Goal: Register for event/course: Sign up to attend an event or enroll in a course

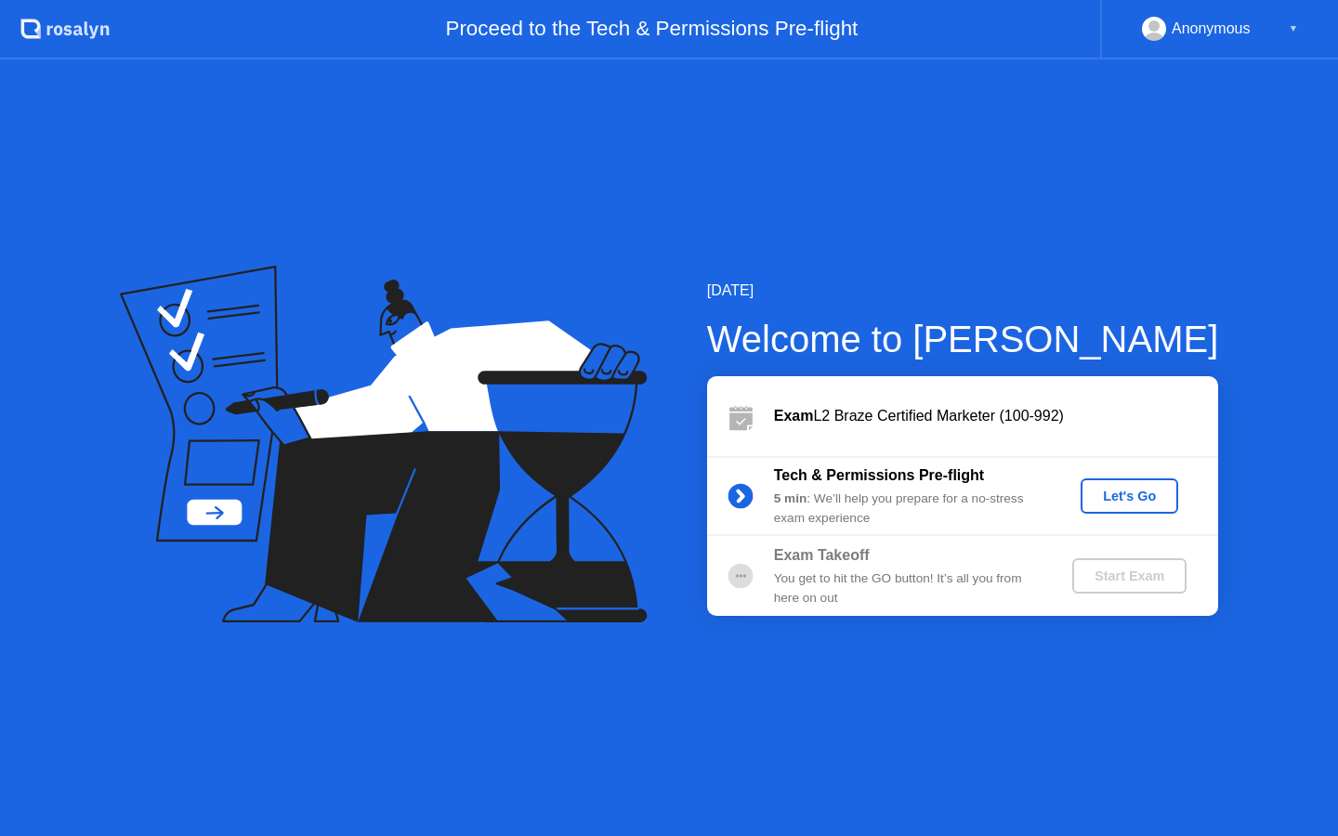
click at [1131, 494] on div "Let's Go" at bounding box center [1129, 496] width 83 height 15
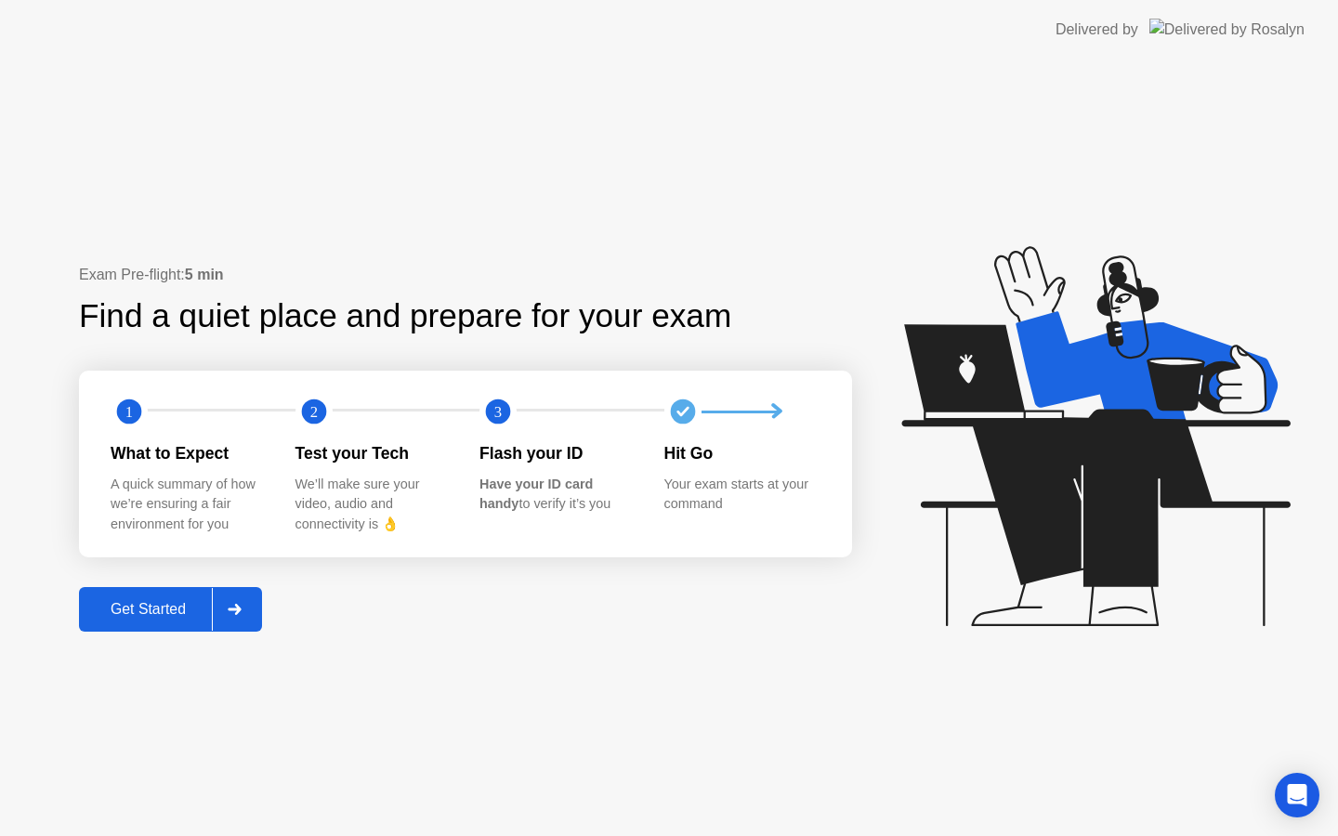
click at [179, 608] on div "Get Started" at bounding box center [148, 609] width 127 height 17
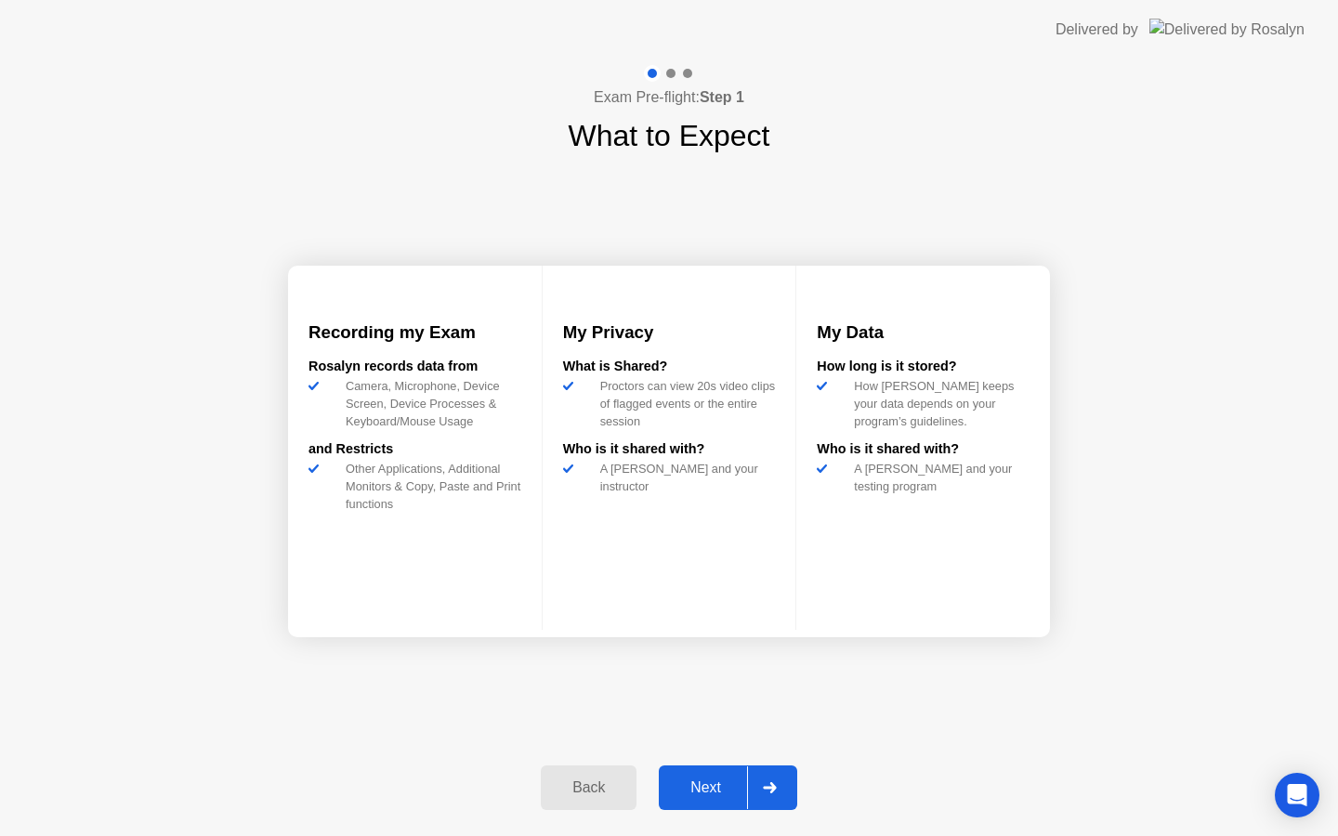
click at [732, 793] on div "Next" at bounding box center [705, 788] width 83 height 17
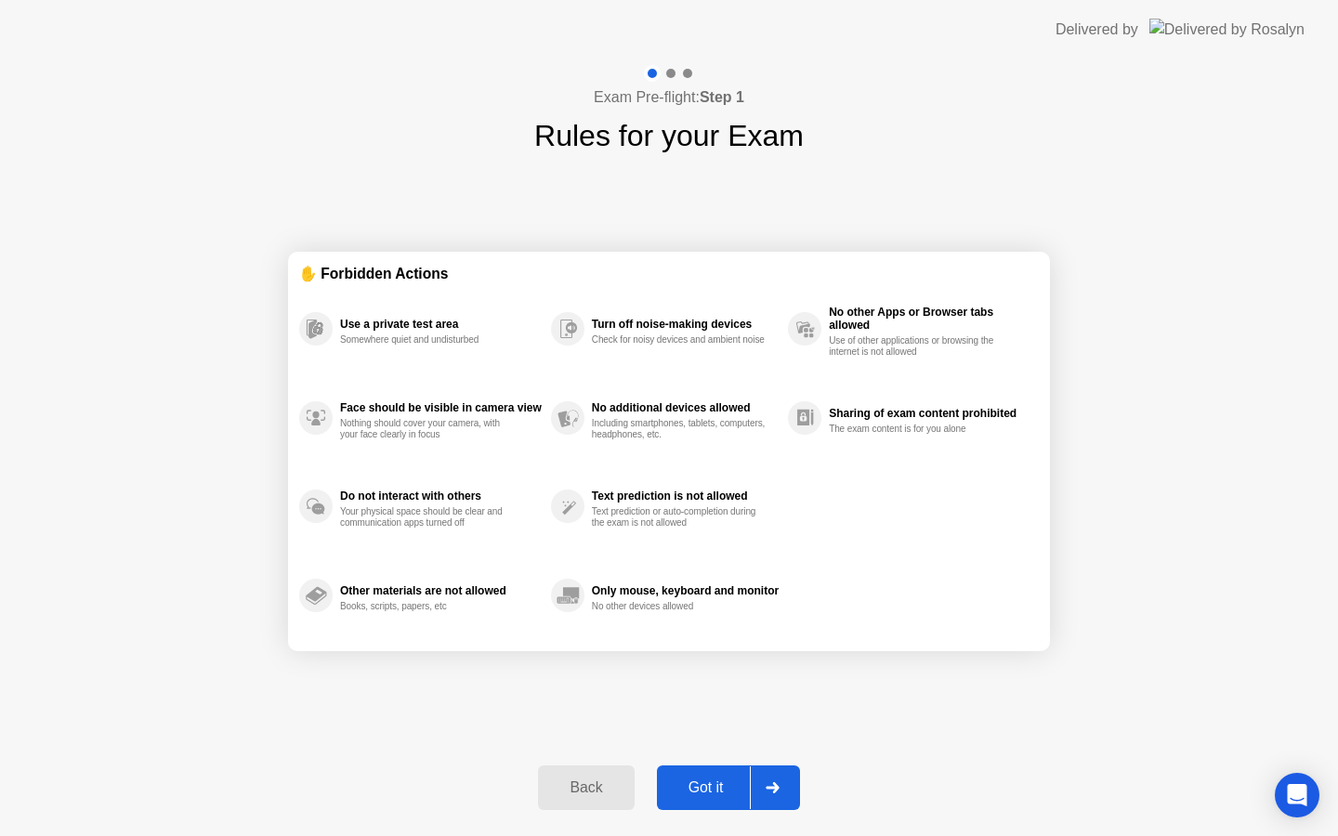
click at [732, 793] on div "Got it" at bounding box center [705, 788] width 87 height 17
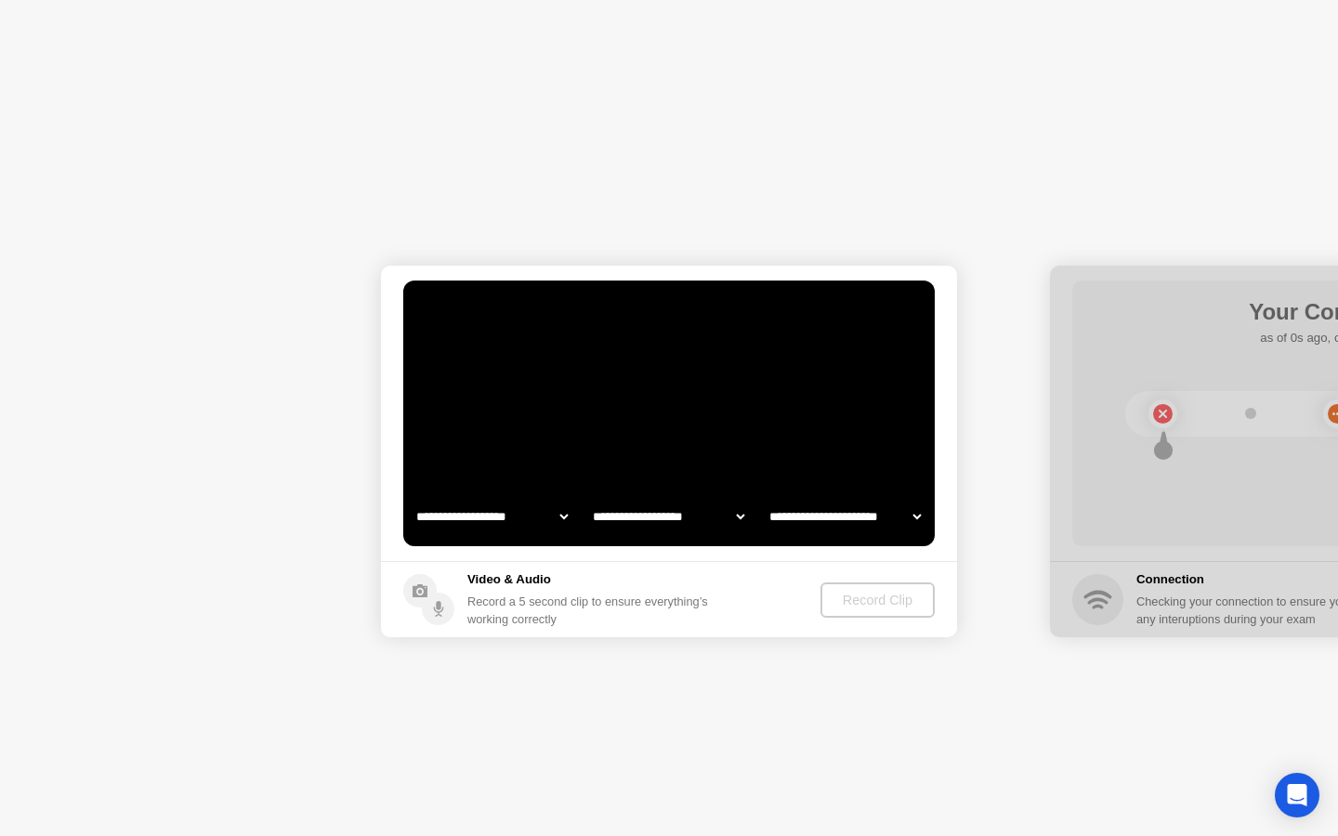
select select "**********"
select select "*******"
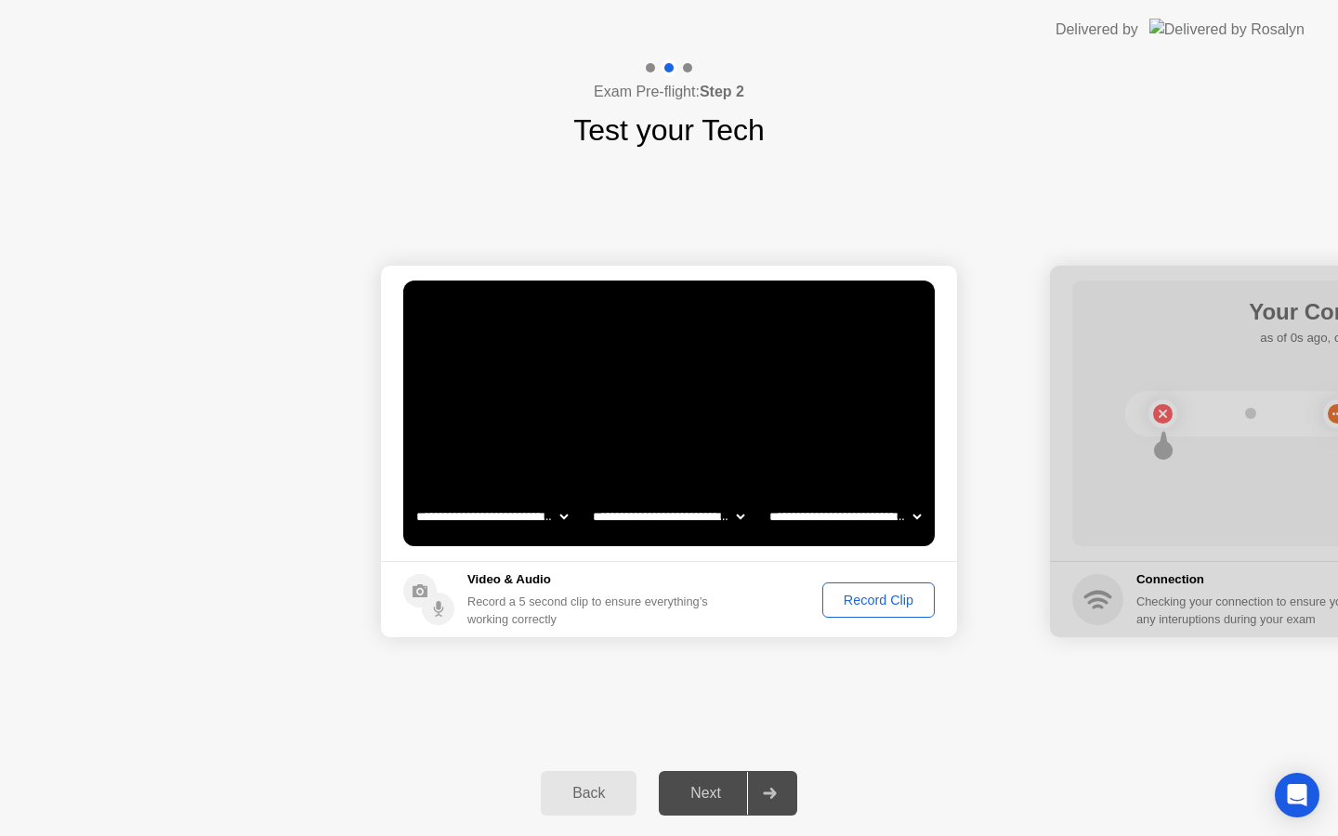
click at [898, 594] on div "Record Clip" at bounding box center [878, 600] width 99 height 15
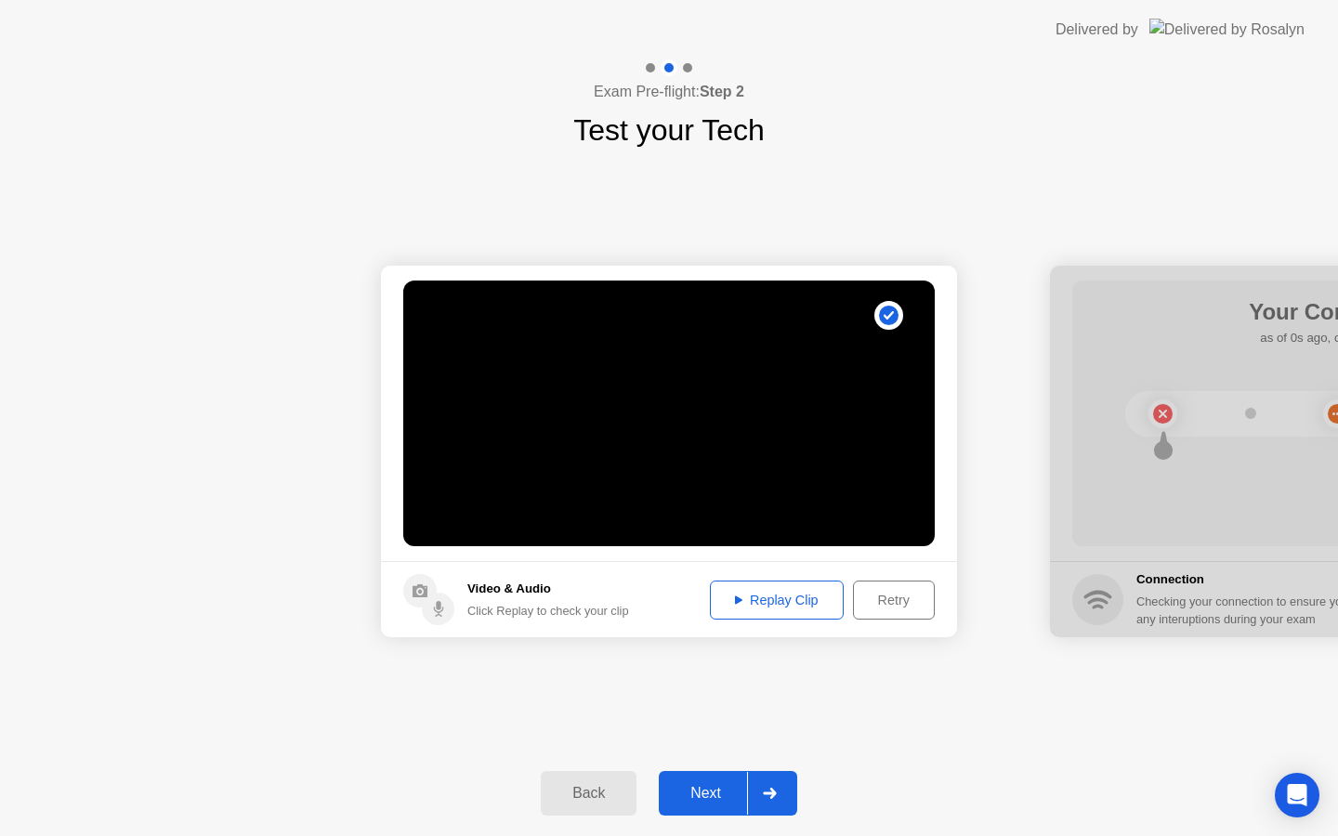
click at [789, 602] on div "Replay Clip" at bounding box center [776, 600] width 121 height 15
click at [689, 785] on div "Next" at bounding box center [705, 793] width 83 height 17
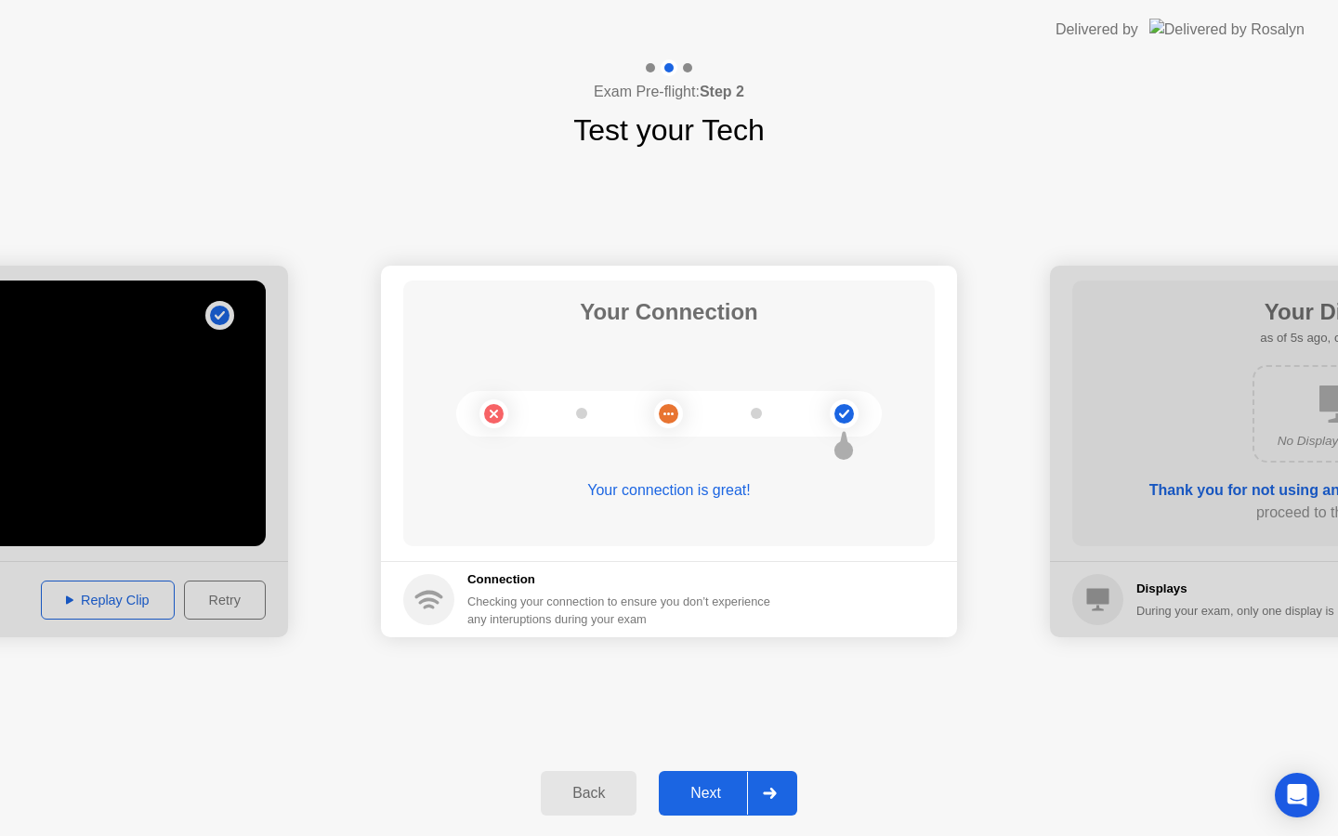
click at [689, 785] on div "Next" at bounding box center [705, 793] width 83 height 17
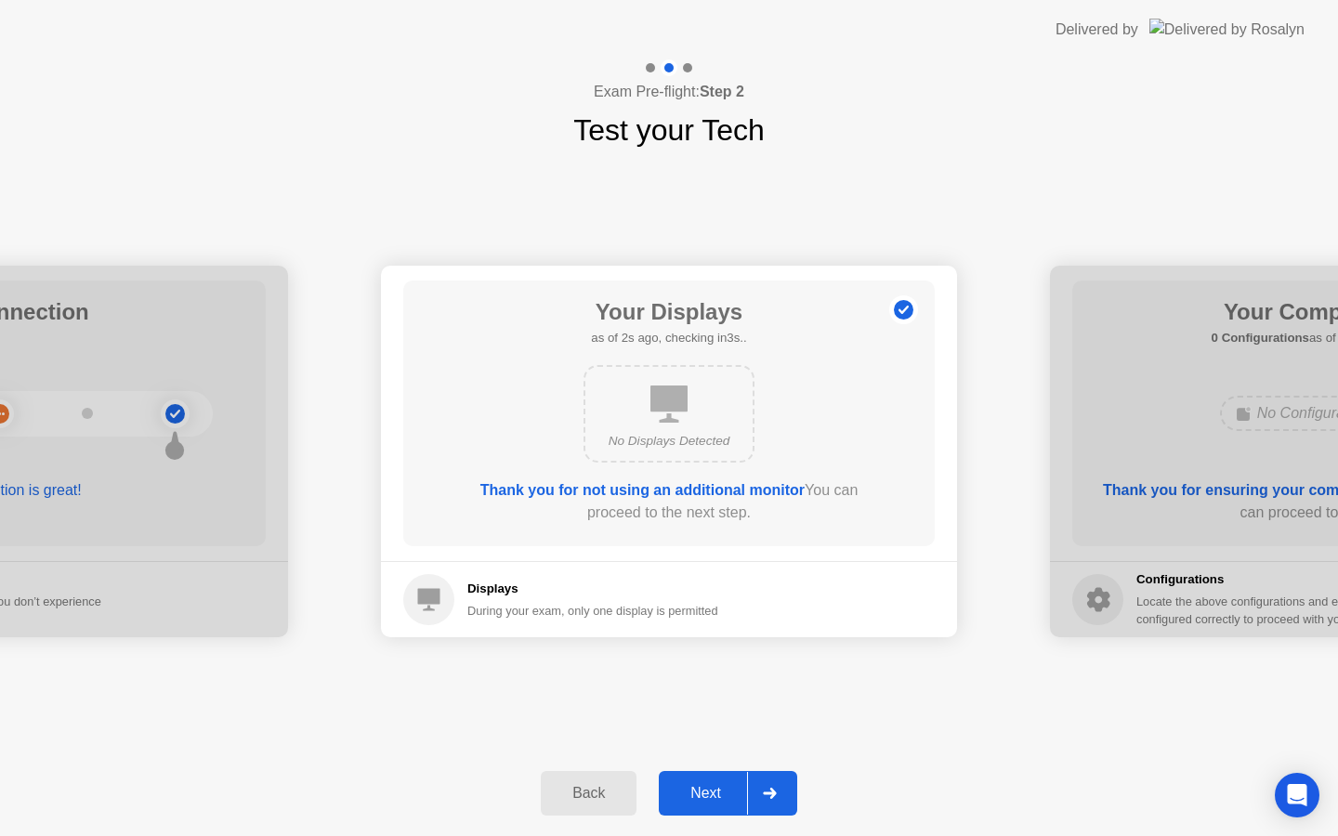
click at [689, 785] on div "Next" at bounding box center [705, 793] width 83 height 17
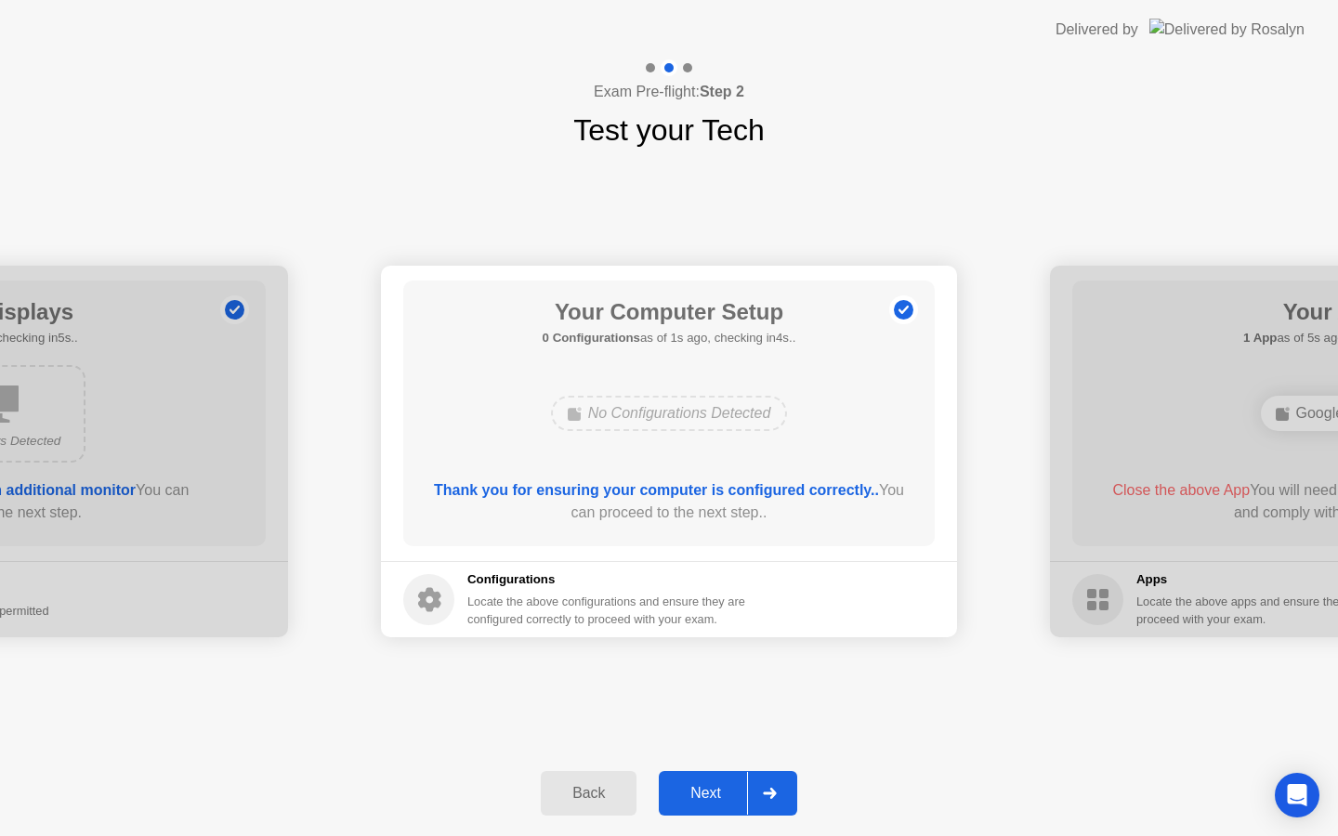
click at [689, 785] on div "Next" at bounding box center [705, 793] width 83 height 17
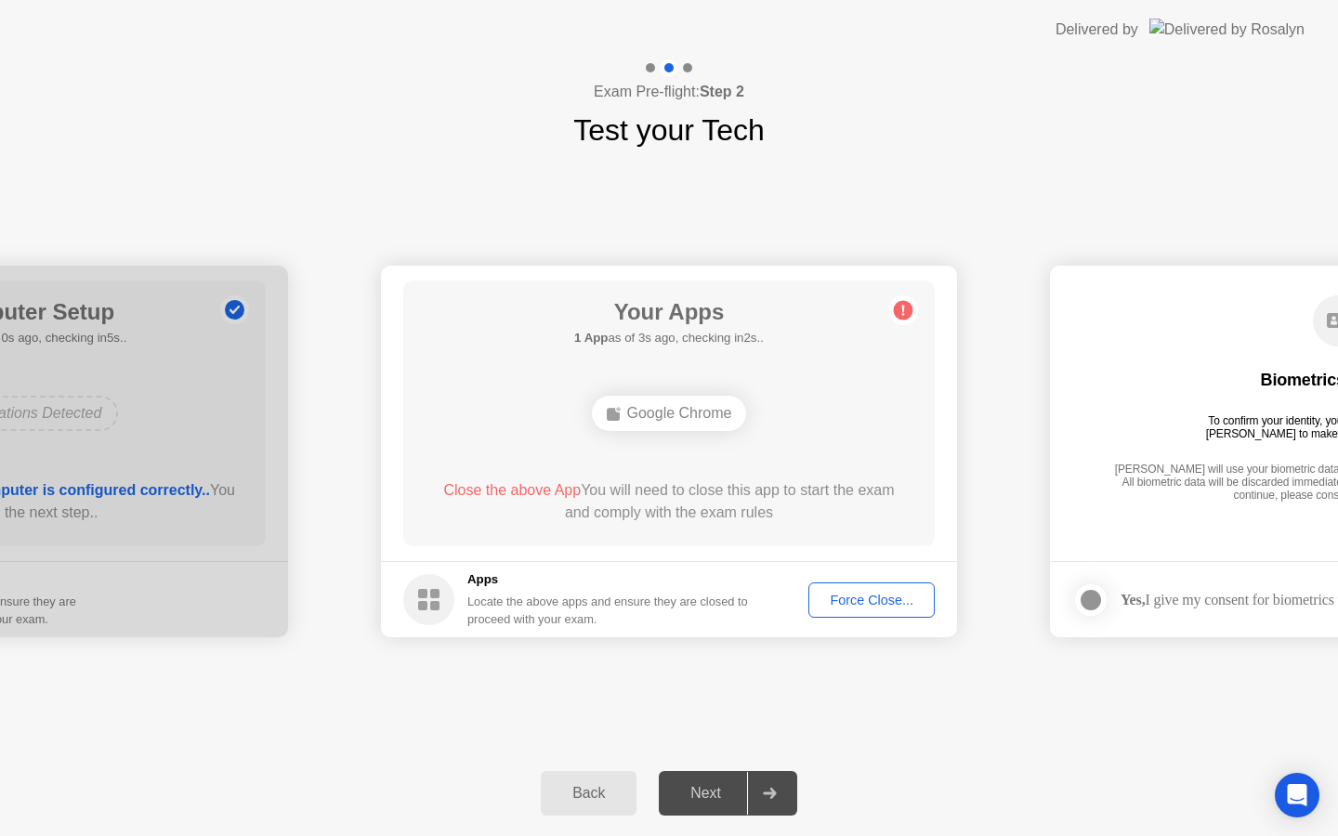
click at [551, 484] on span "Close the above App" at bounding box center [512, 490] width 138 height 16
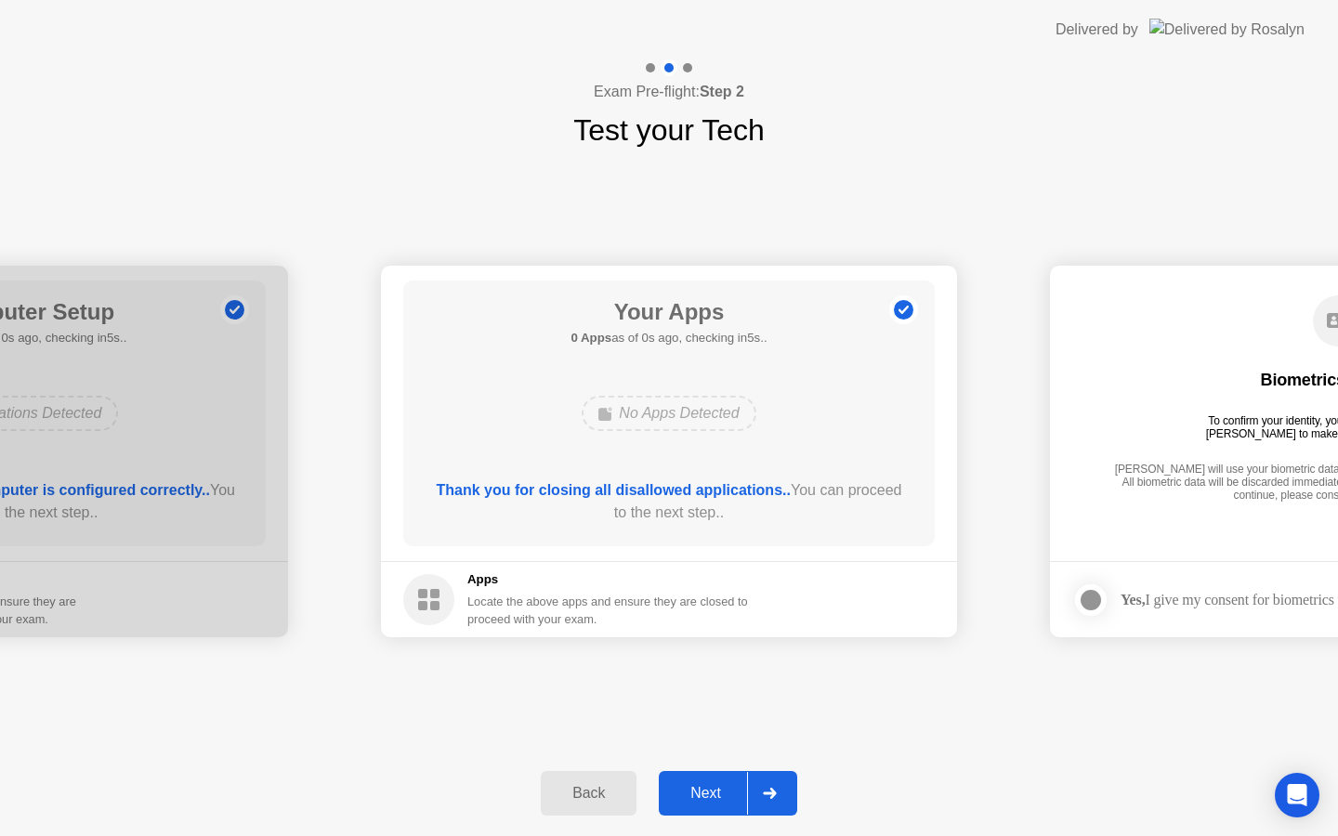
click at [707, 802] on div "Next" at bounding box center [705, 793] width 83 height 17
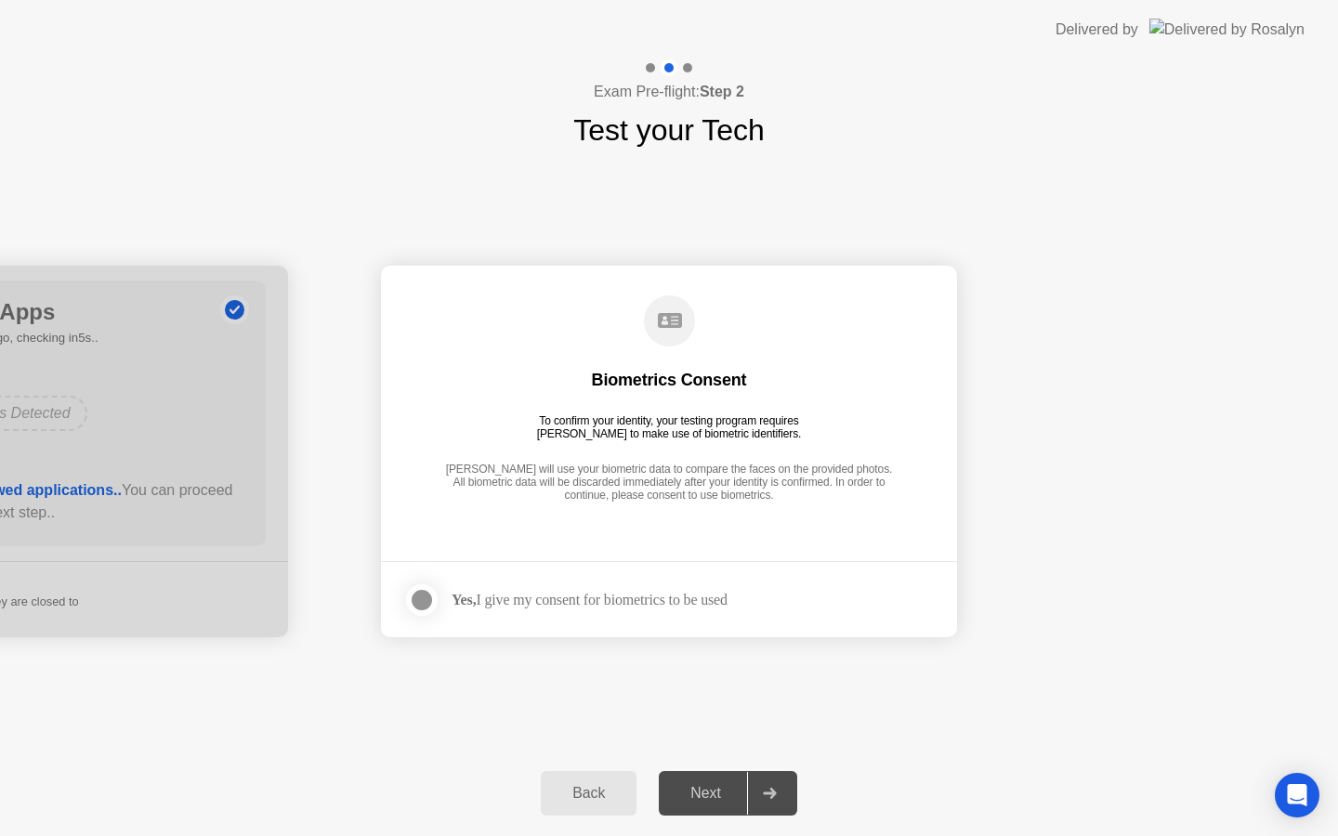
click at [565, 594] on div "Yes, I give my consent for biometrics to be used" at bounding box center [590, 600] width 276 height 18
click at [414, 598] on div at bounding box center [422, 600] width 22 height 22
click at [734, 800] on div "Next" at bounding box center [705, 793] width 83 height 17
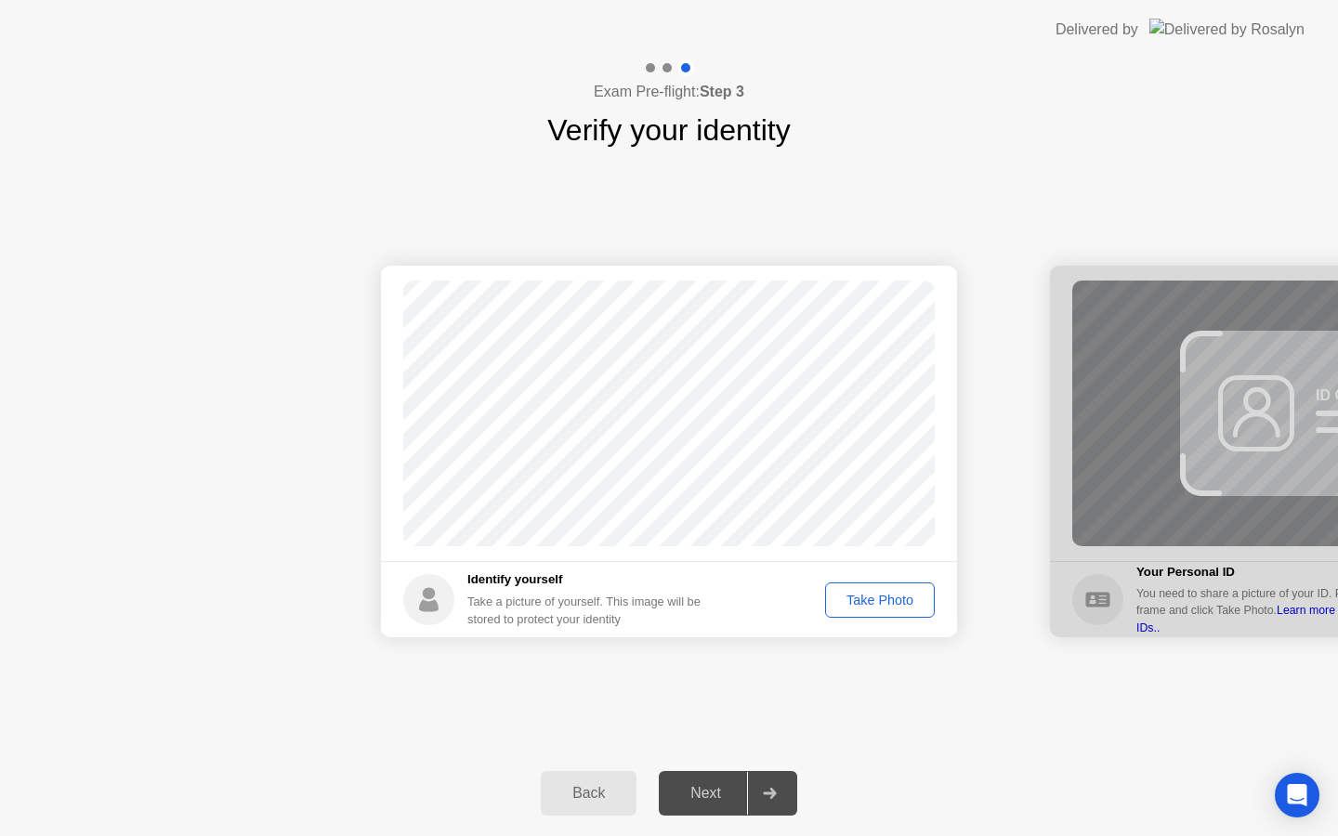
click at [886, 606] on div "Take Photo" at bounding box center [880, 600] width 97 height 15
click at [728, 789] on div "Next" at bounding box center [705, 793] width 83 height 17
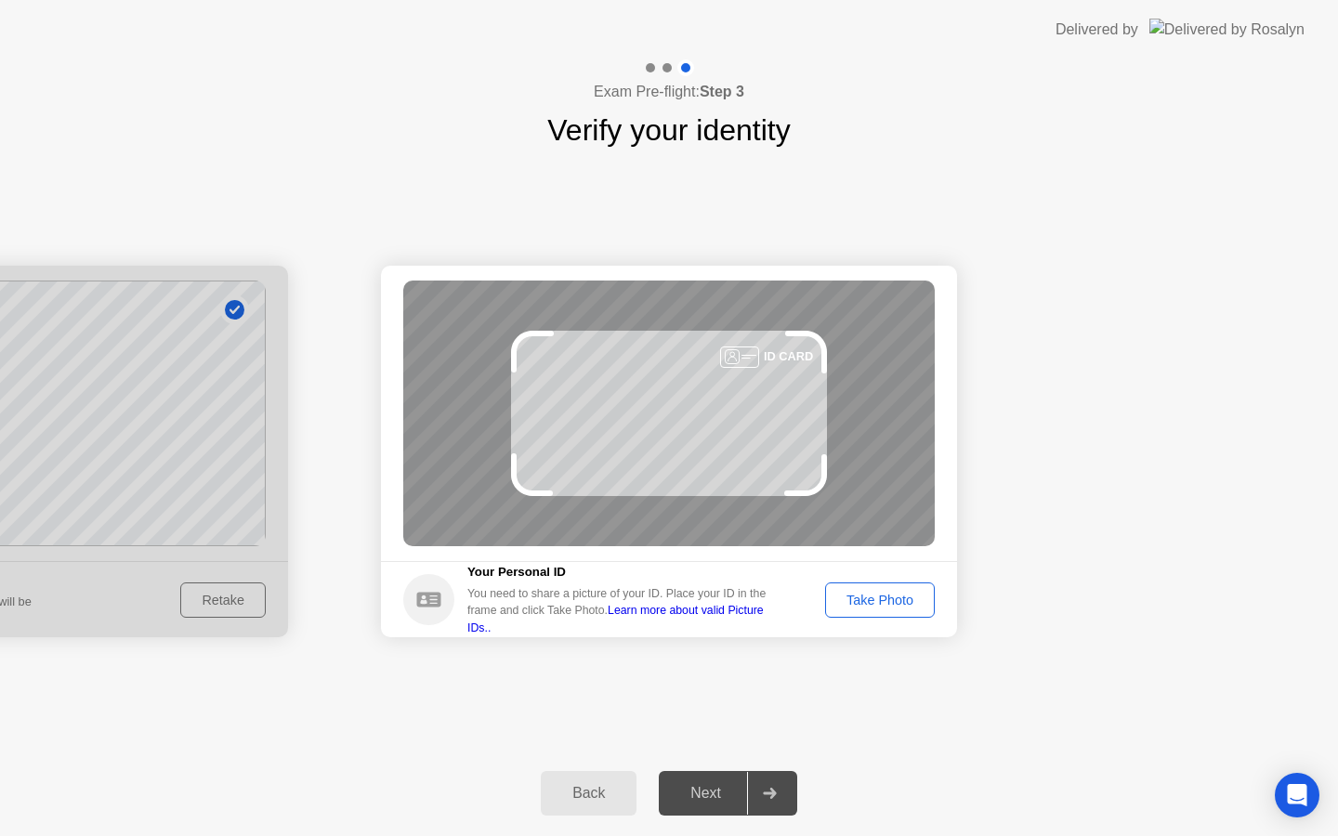
click at [886, 587] on button "Take Photo" at bounding box center [880, 600] width 110 height 35
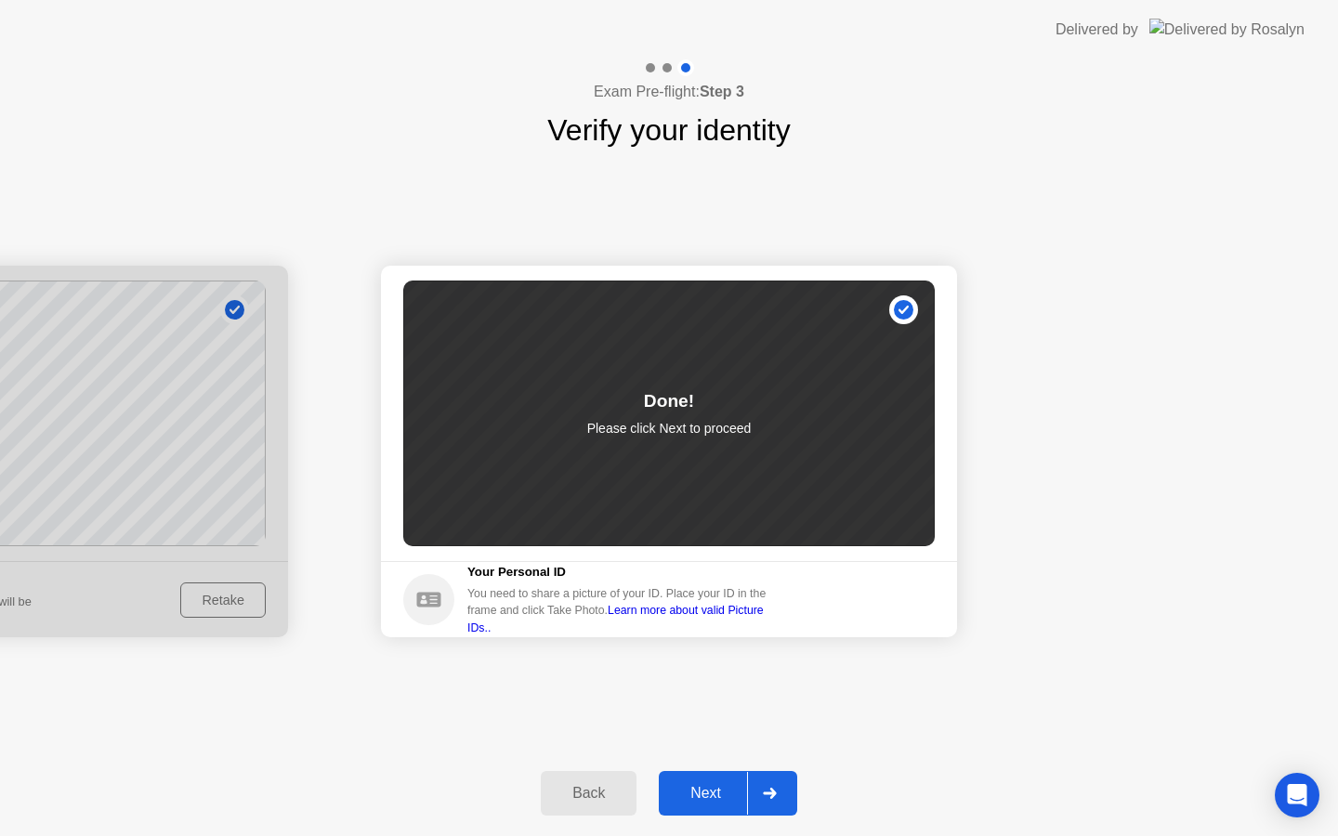
click at [714, 798] on div "Next" at bounding box center [705, 793] width 83 height 17
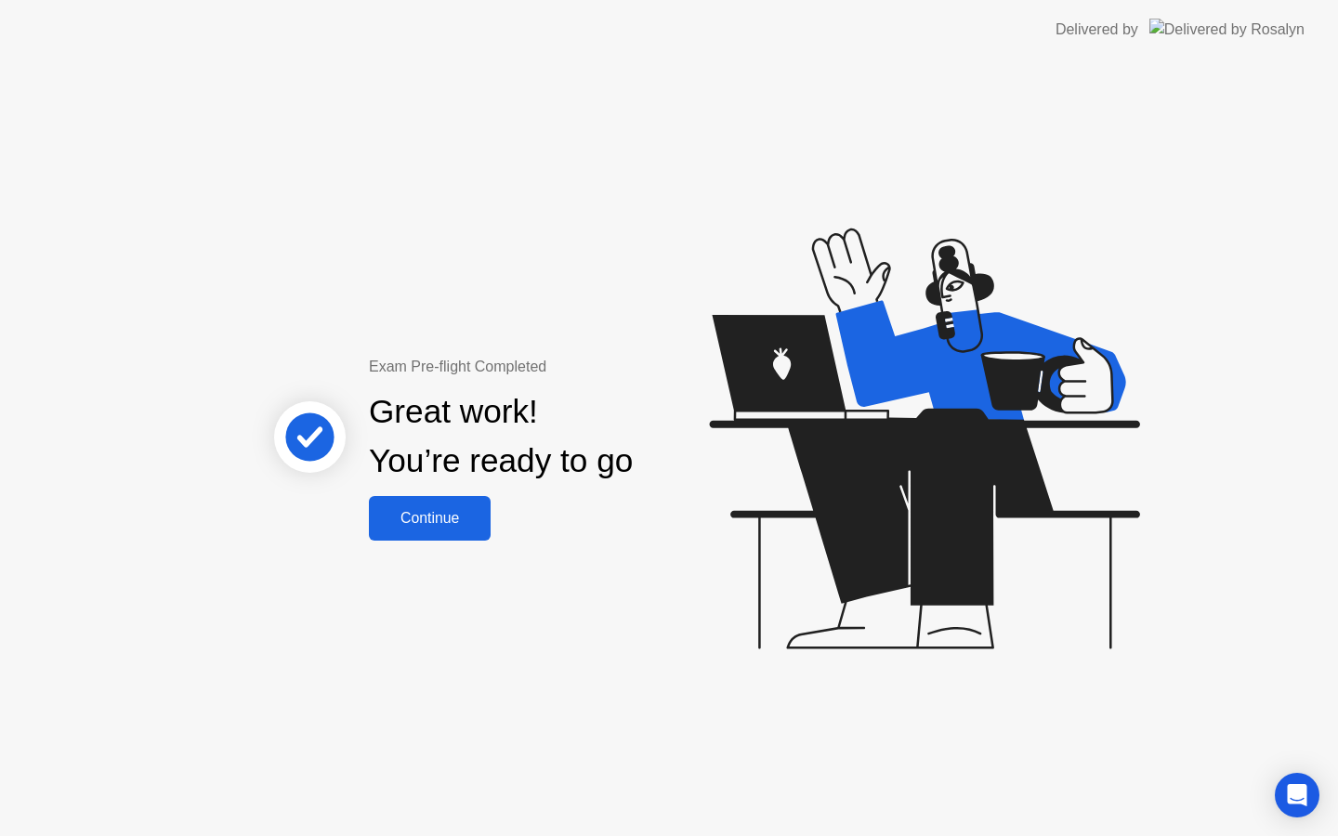
click at [426, 530] on button "Continue" at bounding box center [430, 518] width 122 height 45
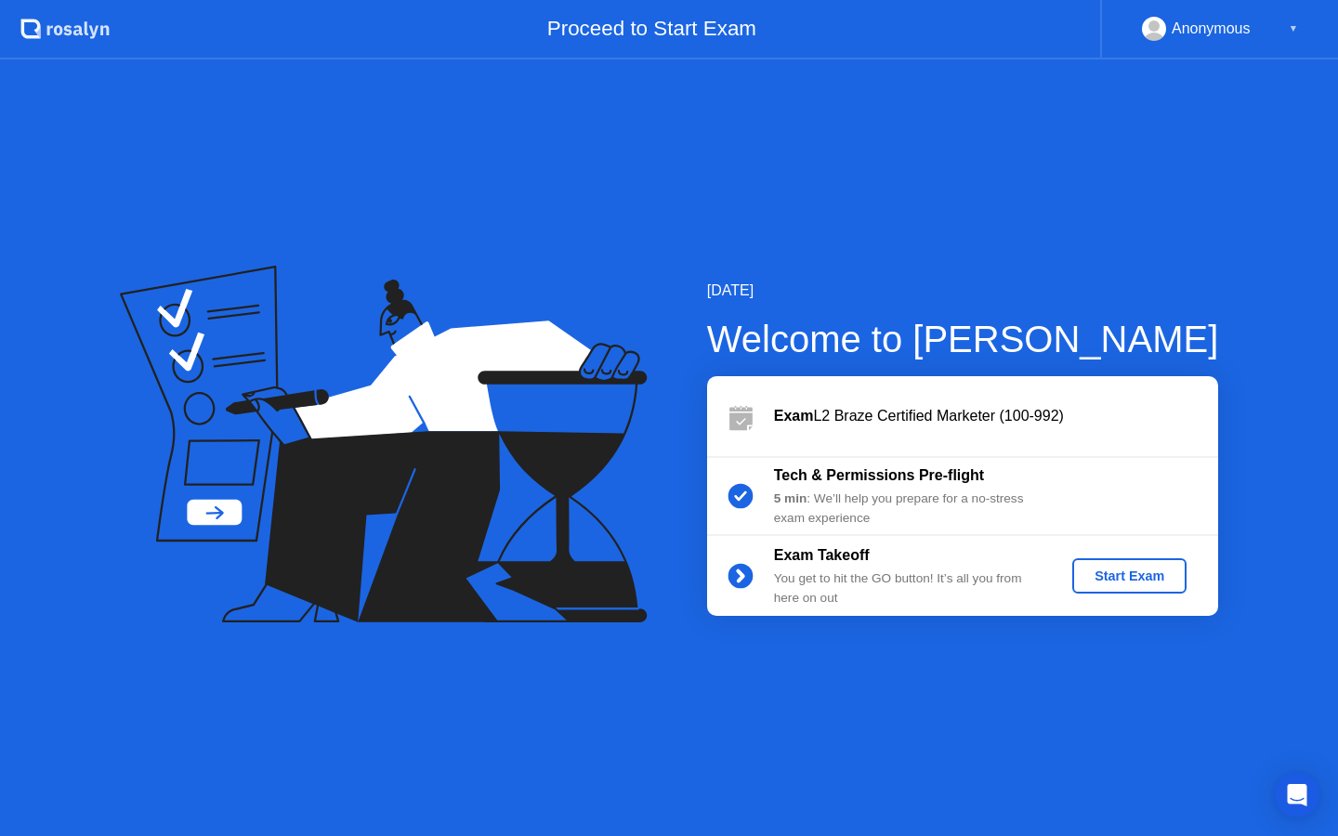
click at [1129, 578] on div "Start Exam" at bounding box center [1129, 576] width 99 height 15
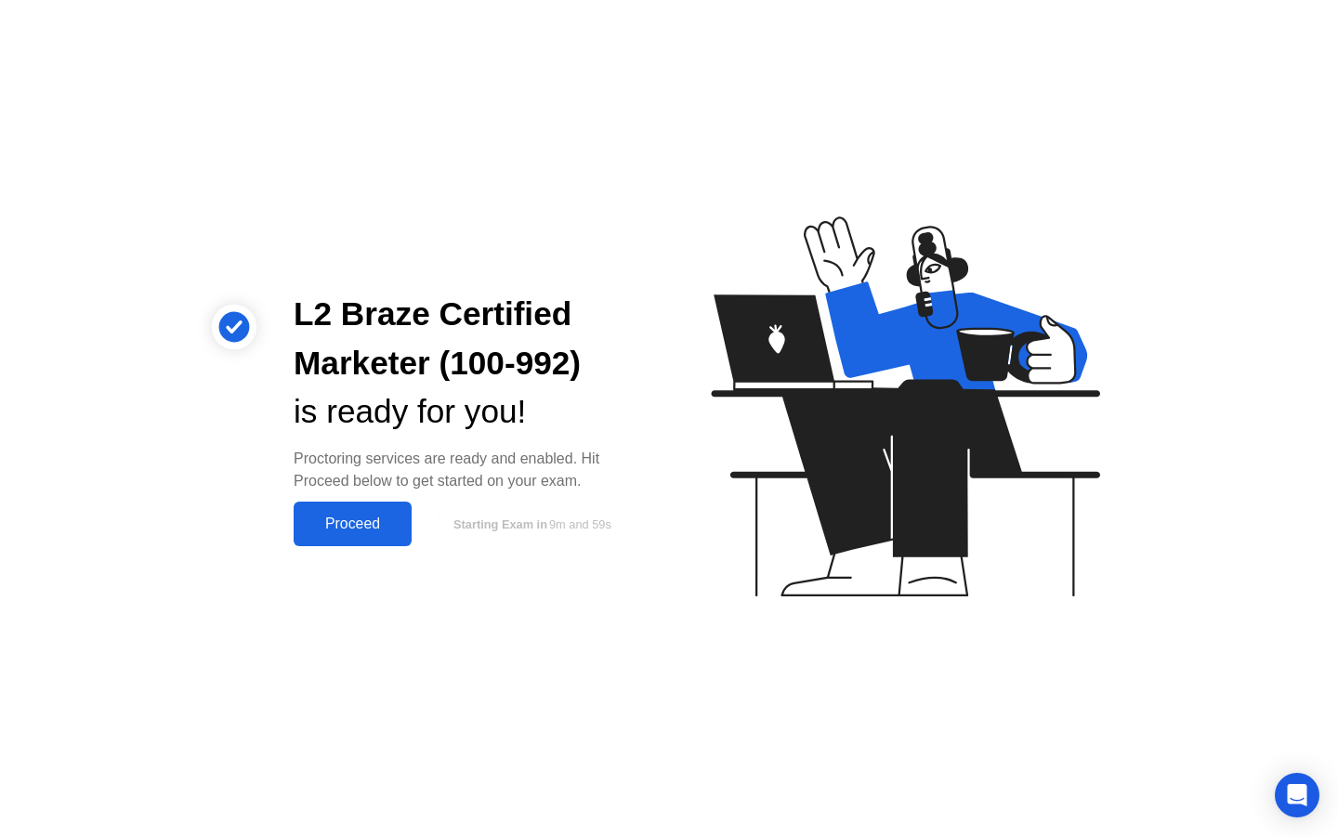
click at [375, 511] on button "Proceed" at bounding box center [353, 524] width 118 height 45
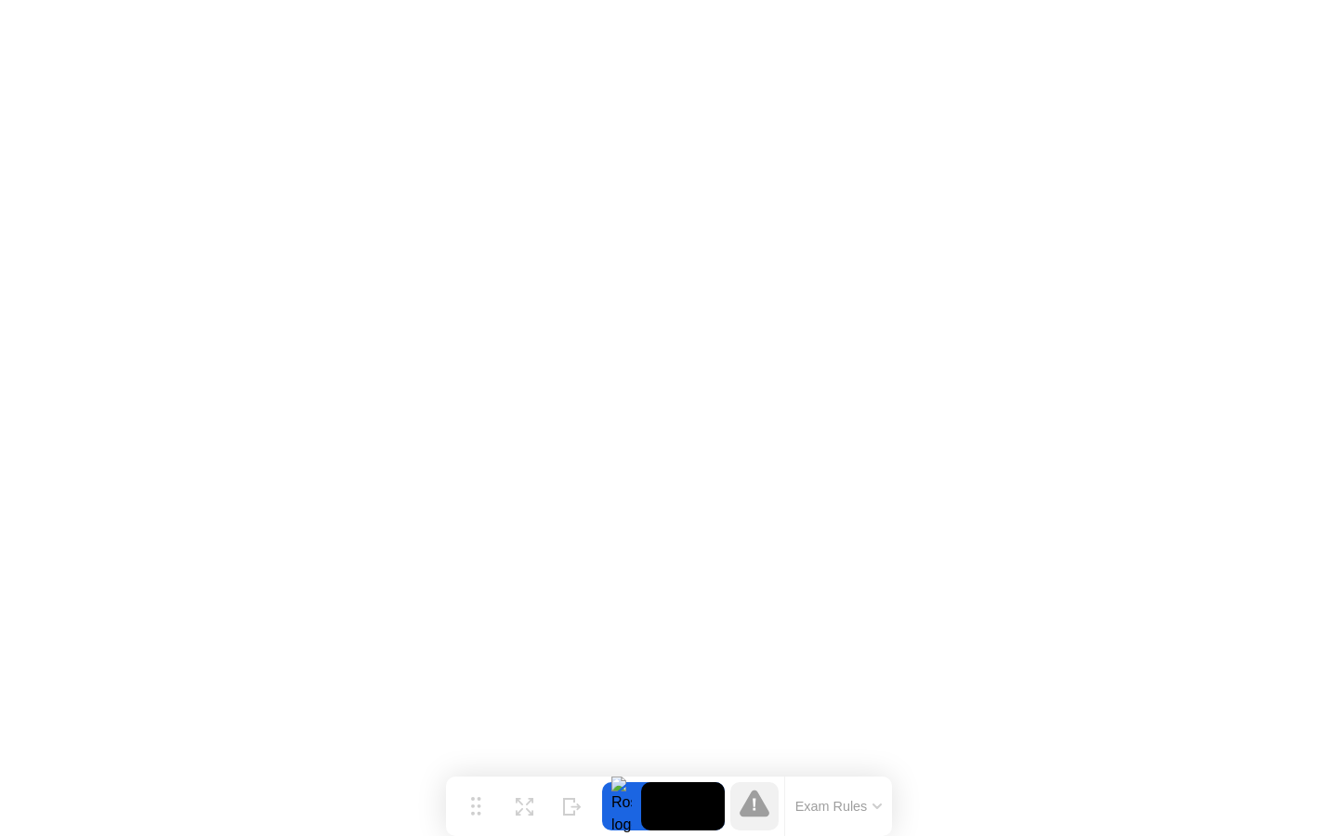
click at [839, 805] on button "Exam Rules" at bounding box center [839, 806] width 98 height 17
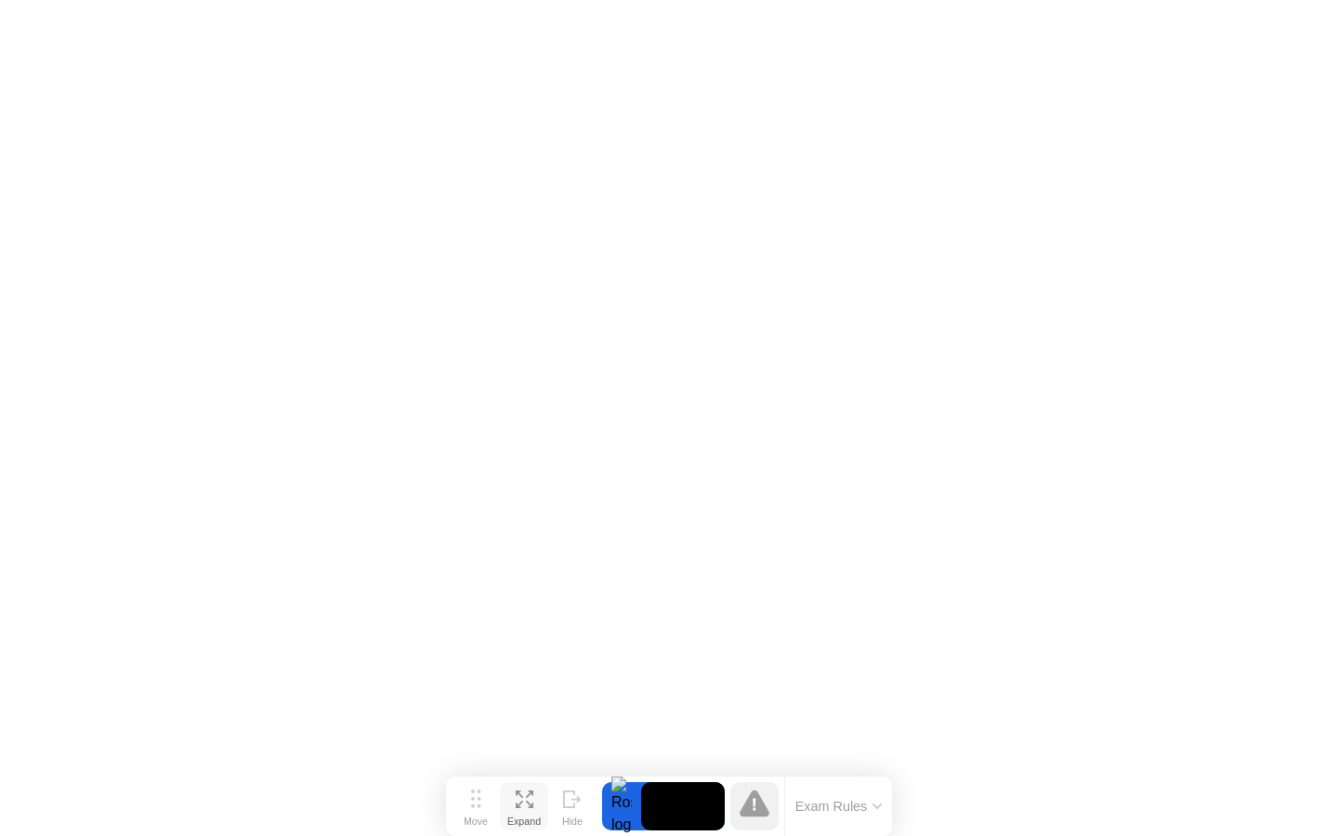
click at [522, 816] on div "Expand" at bounding box center [523, 821] width 33 height 11
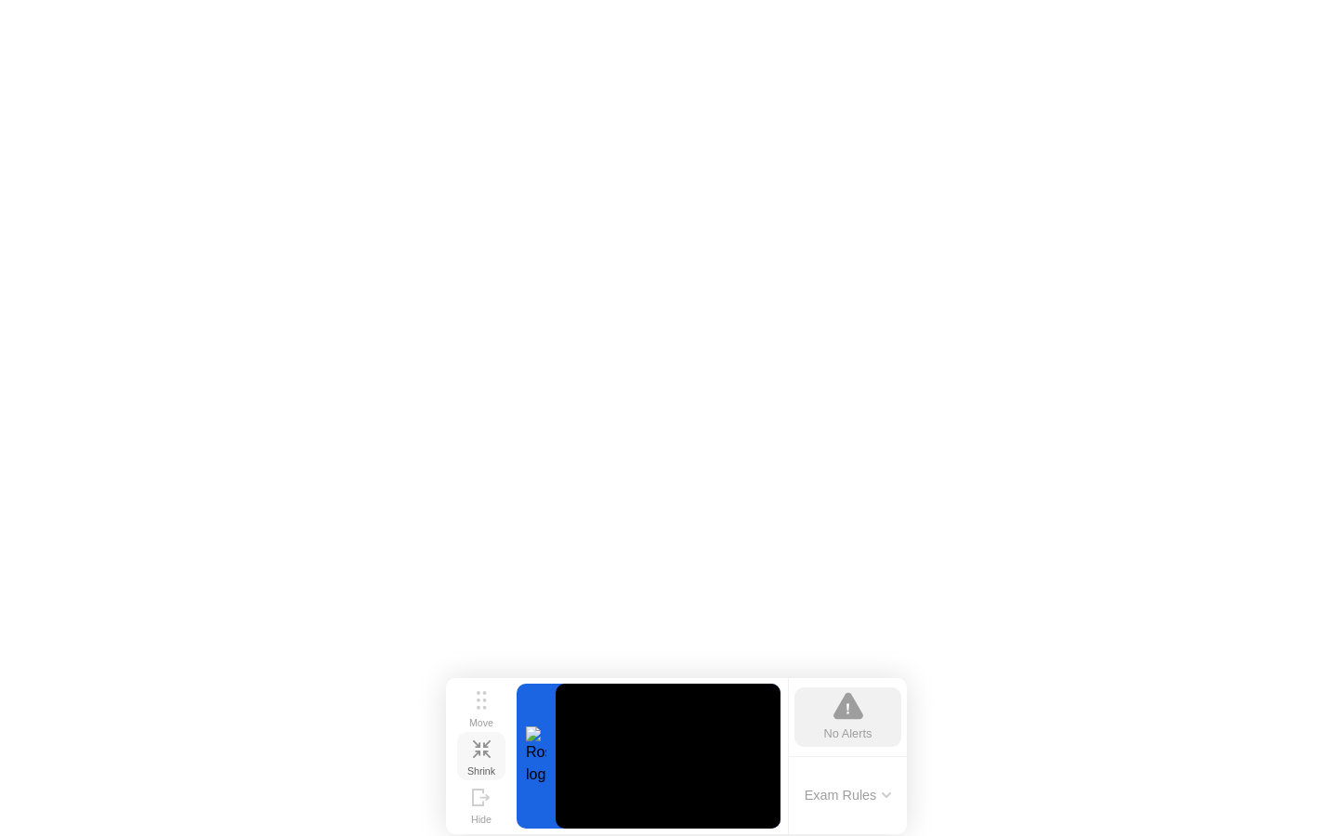
click at [478, 755] on icon at bounding box center [482, 750] width 18 height 18
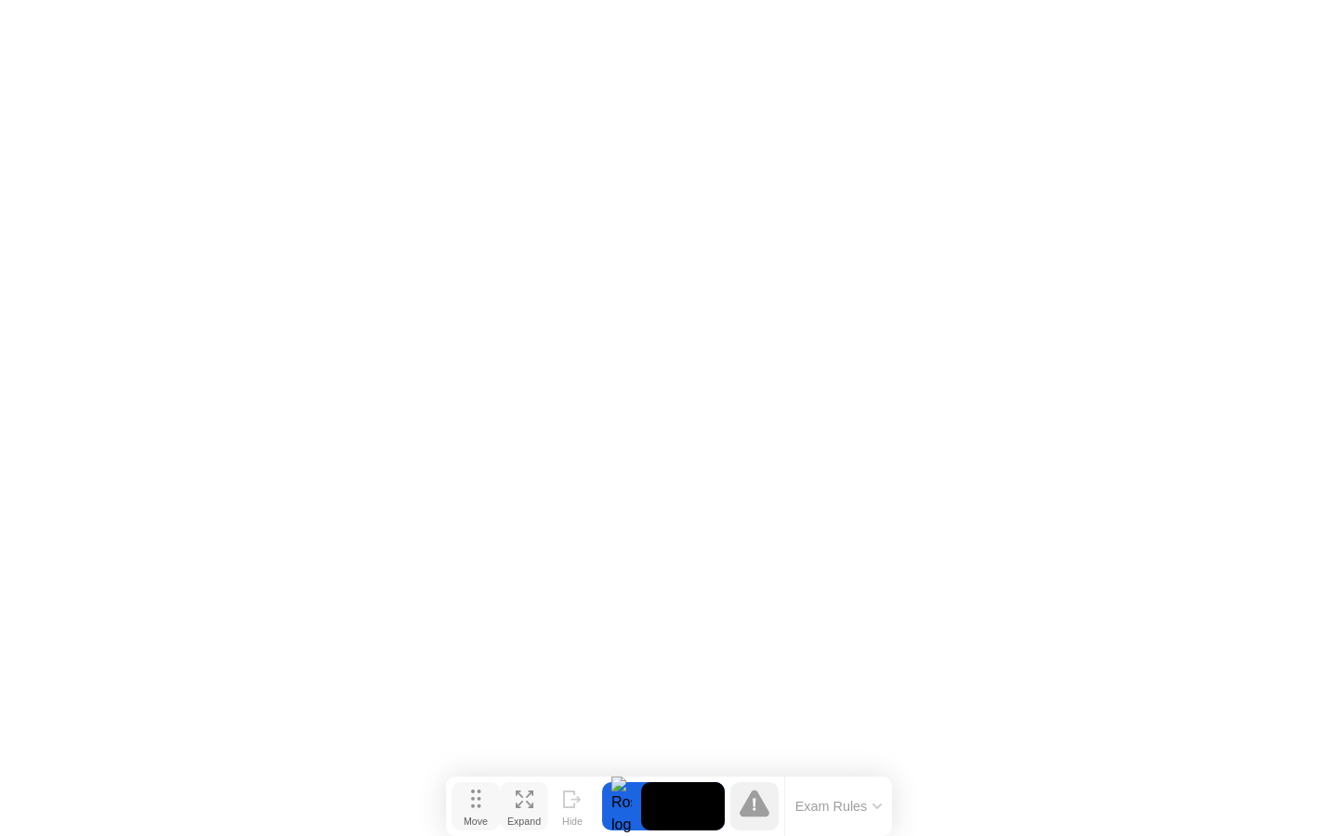
click at [487, 806] on button "Move" at bounding box center [476, 806] width 48 height 48
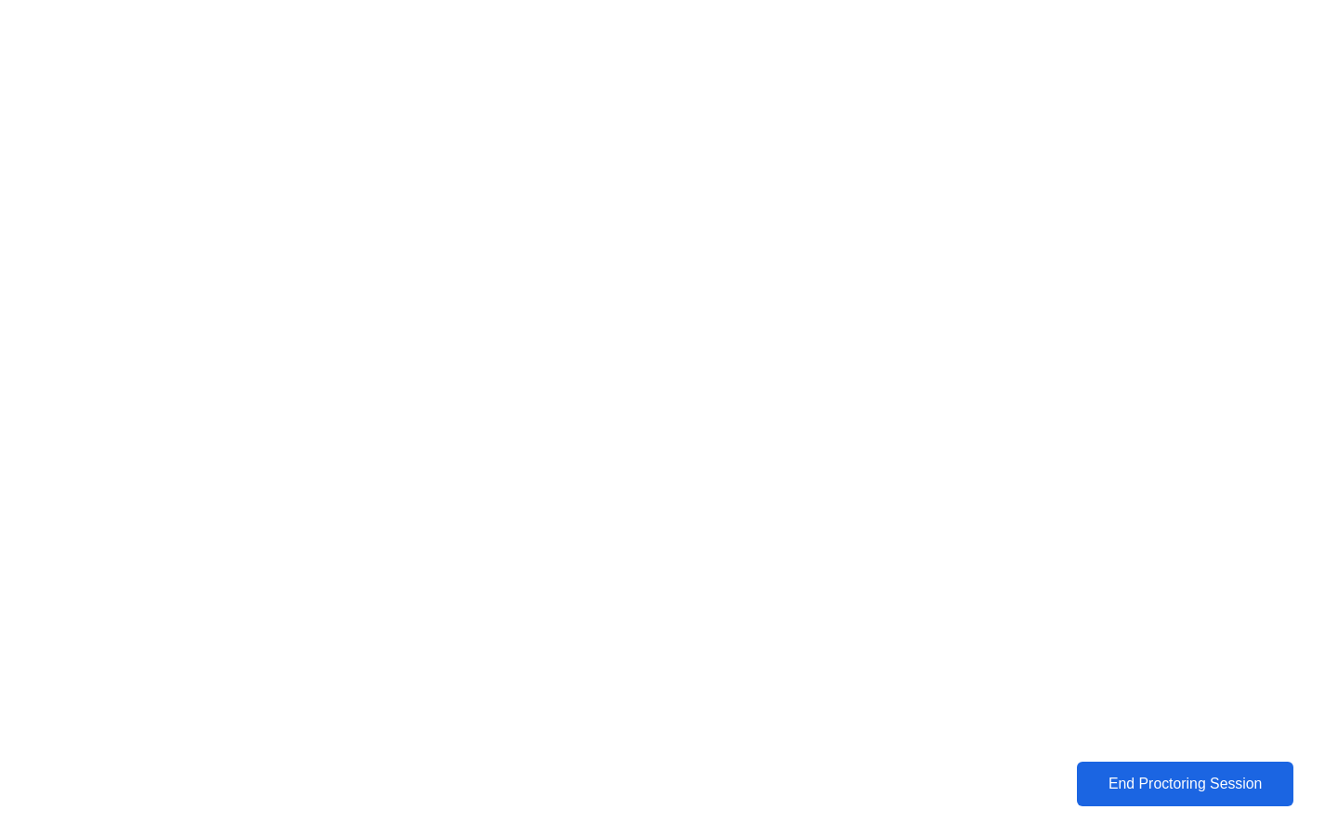
click at [1097, 784] on div "End Proctoring Session" at bounding box center [1184, 784] width 205 height 17
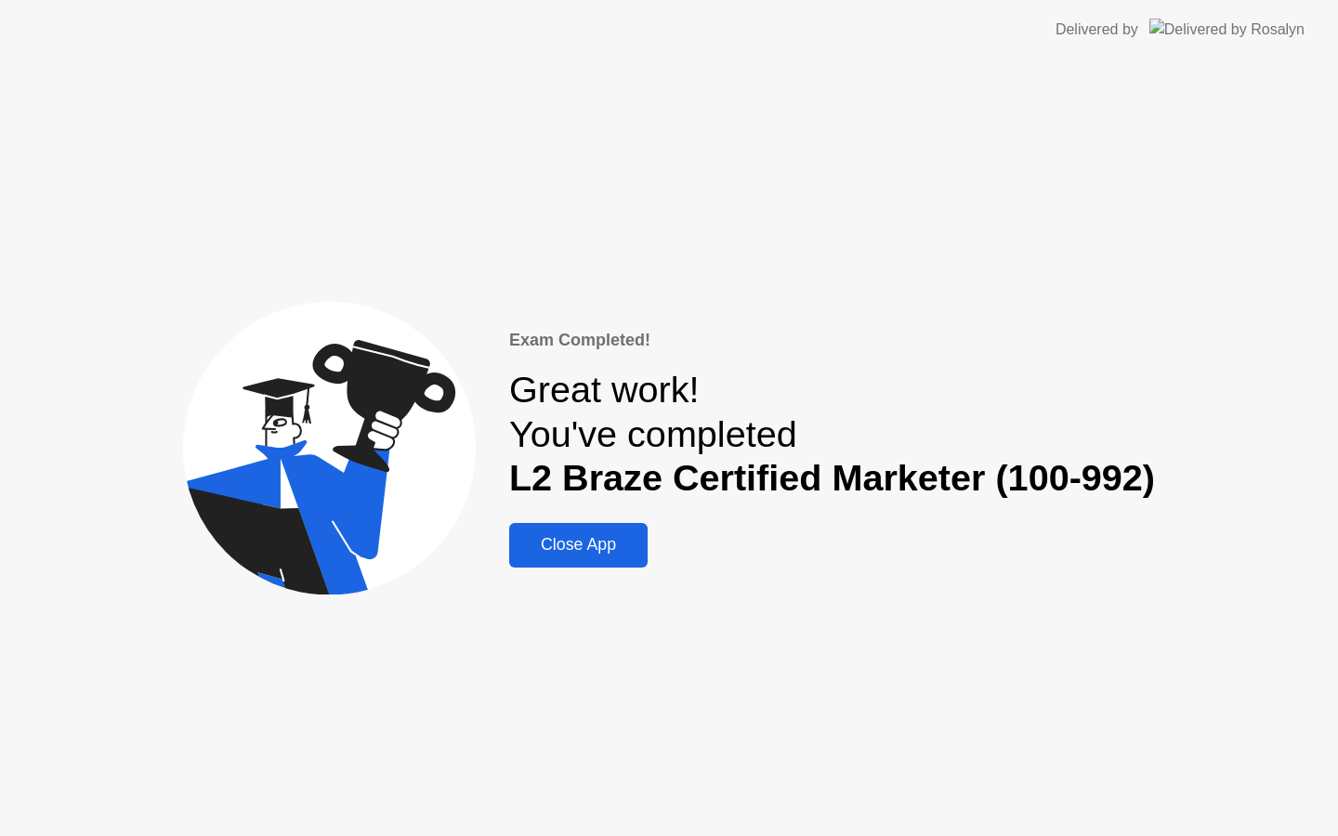
click at [547, 546] on div "Close App" at bounding box center [578, 545] width 127 height 20
